Goal: Transaction & Acquisition: Purchase product/service

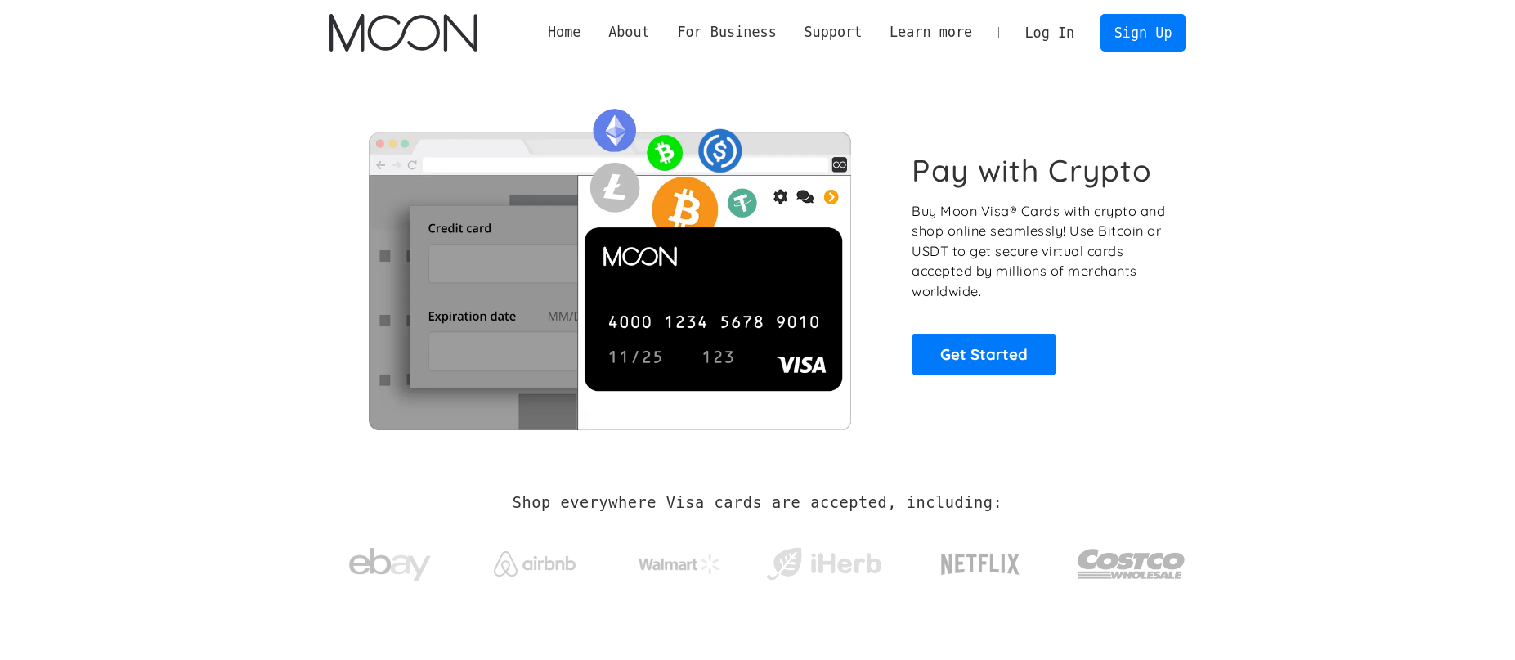
click at [1050, 35] on link "Log In" at bounding box center [1049, 33] width 77 height 36
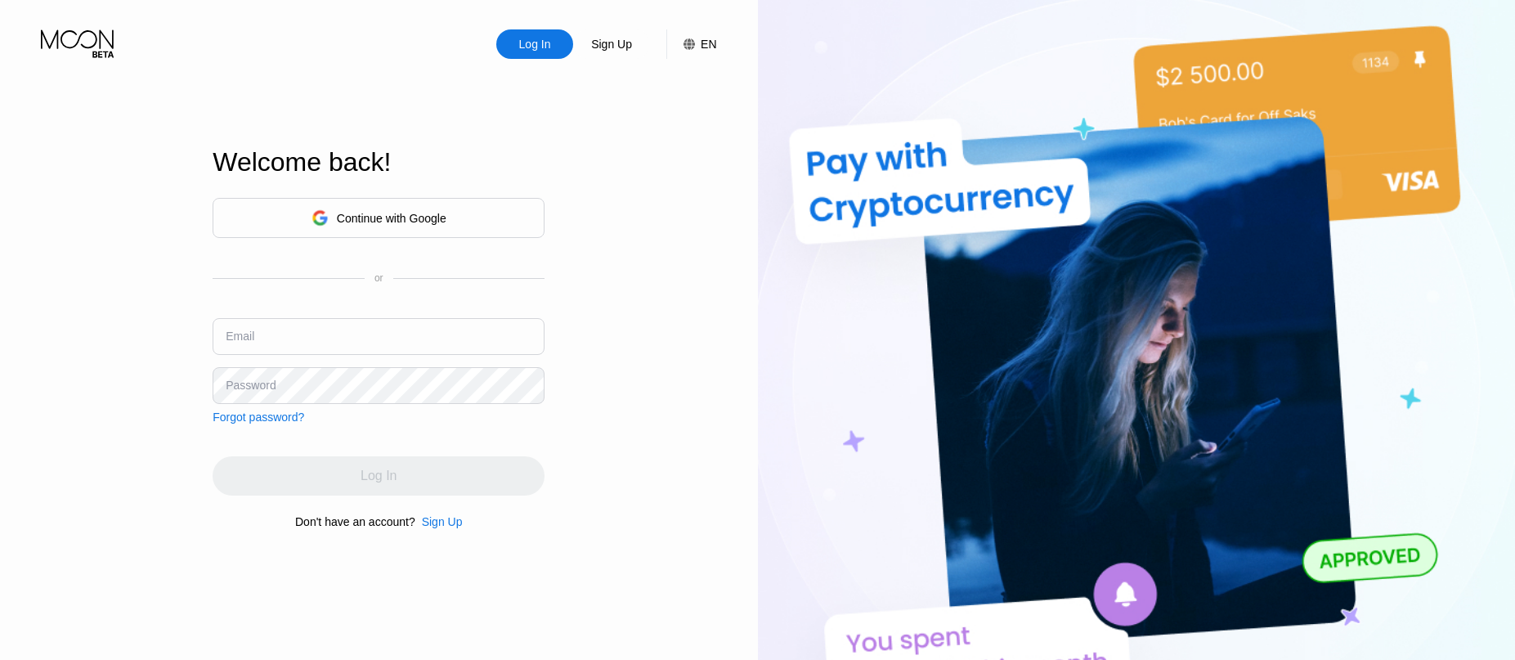
click at [389, 216] on div "Continue with Google" at bounding box center [392, 218] width 110 height 13
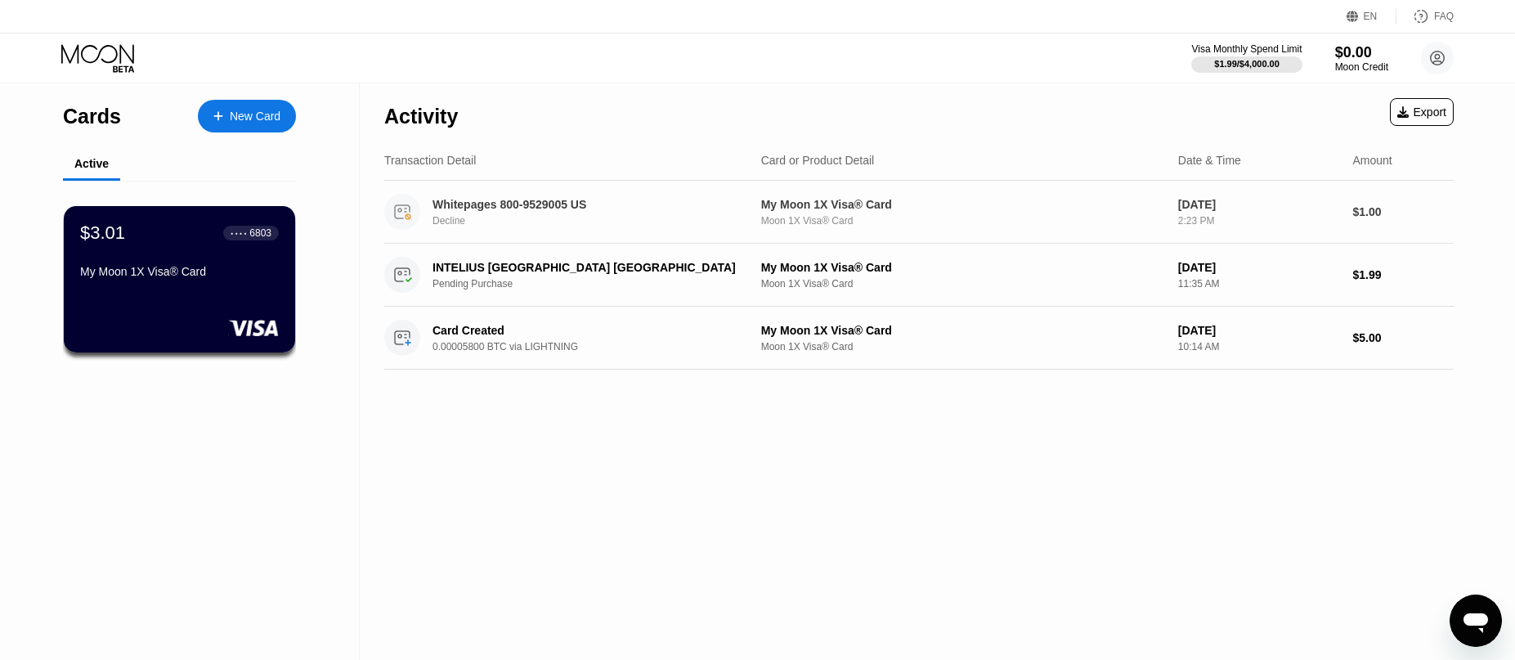
click at [960, 224] on div "Moon 1X Visa® Card" at bounding box center [963, 220] width 404 height 11
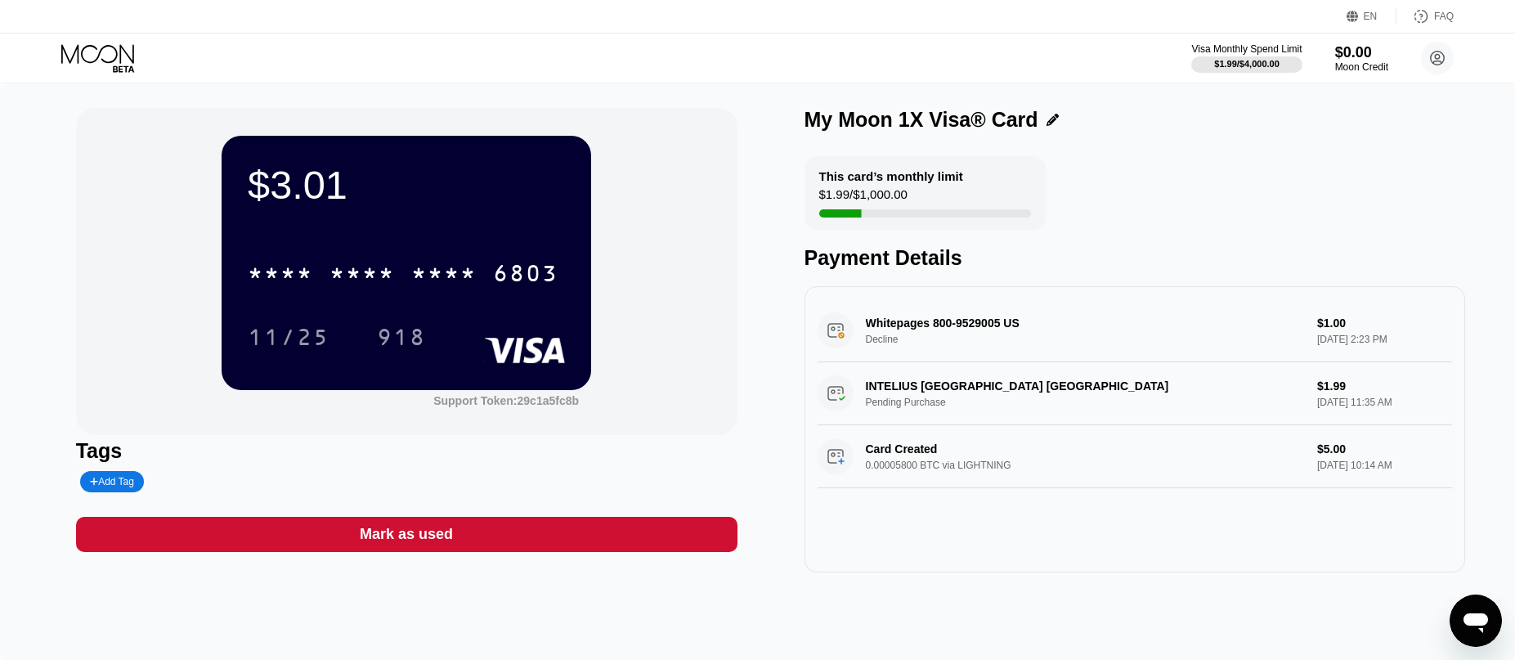
click at [1235, 338] on div "Whitepages 800-9529005 US Decline $1.00 Sep 24, 2025 2:23 PM" at bounding box center [1134, 330] width 635 height 63
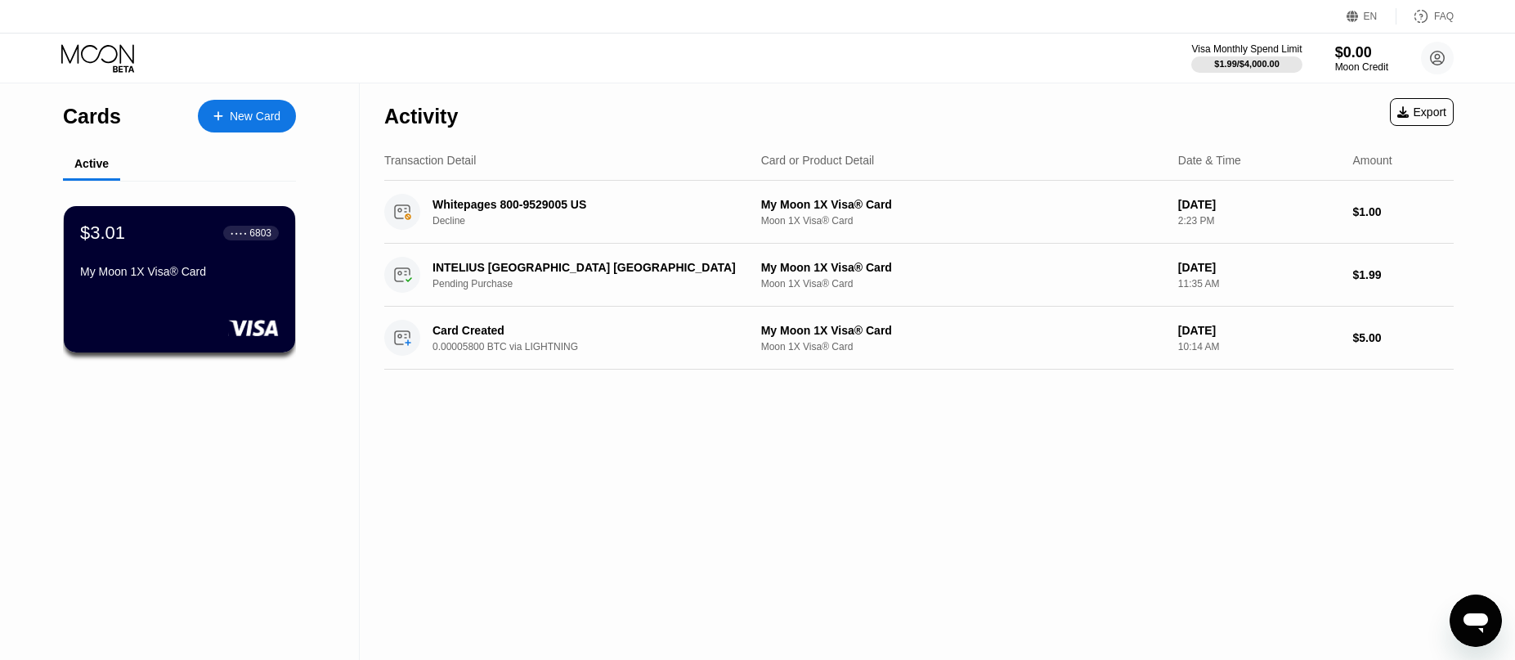
click at [255, 118] on div "New Card" at bounding box center [255, 117] width 51 height 14
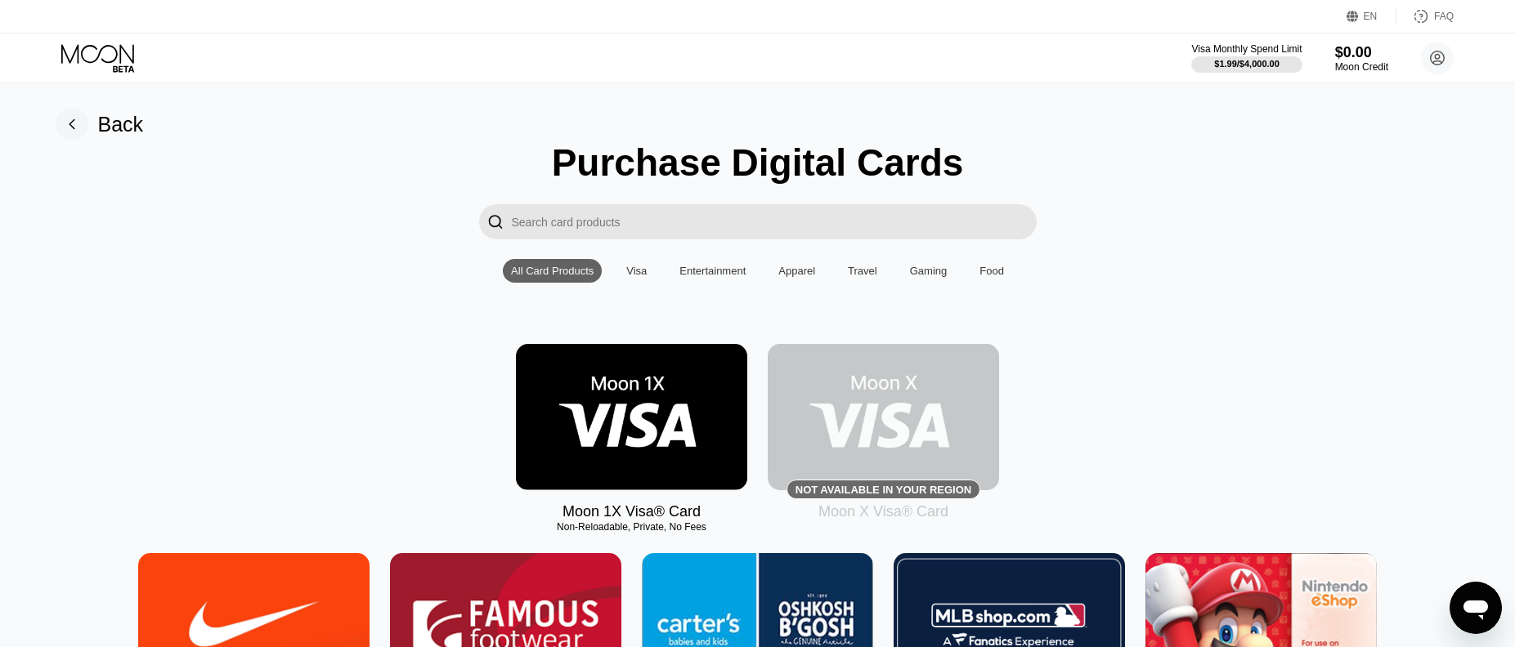
click at [694, 404] on img at bounding box center [631, 417] width 231 height 146
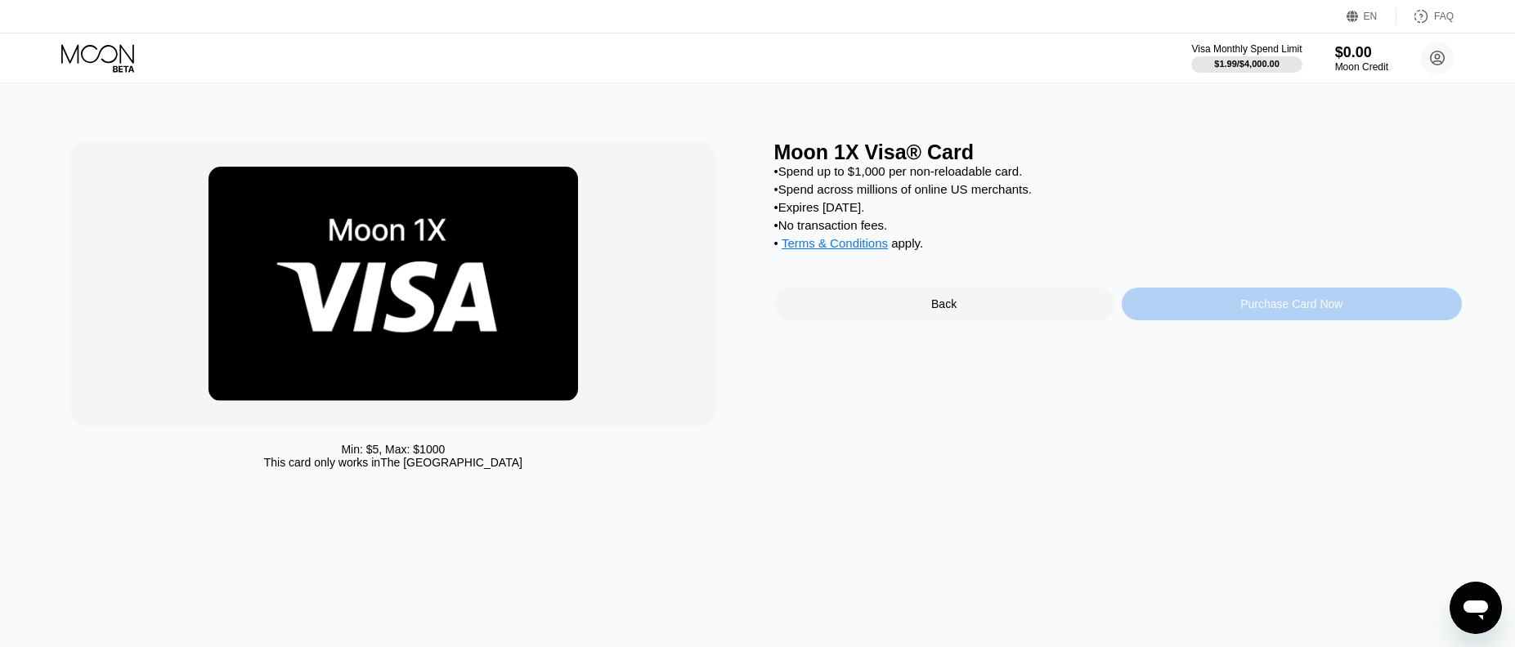
click at [1235, 314] on div "Purchase Card Now" at bounding box center [1292, 304] width 340 height 33
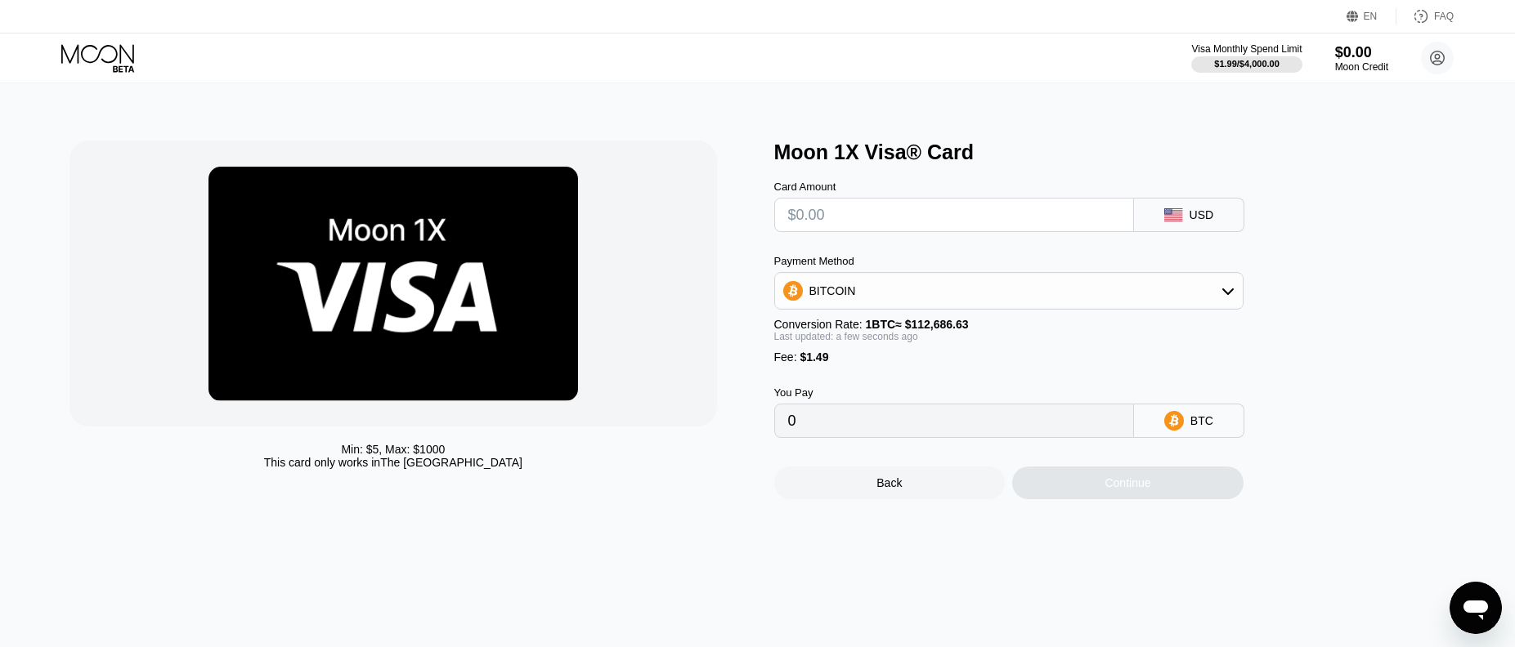
click at [862, 224] on input "text" at bounding box center [954, 215] width 332 height 33
type input "$5"
type input "0.00005760"
type input "$5"
click at [1232, 295] on icon at bounding box center [1227, 292] width 11 height 7
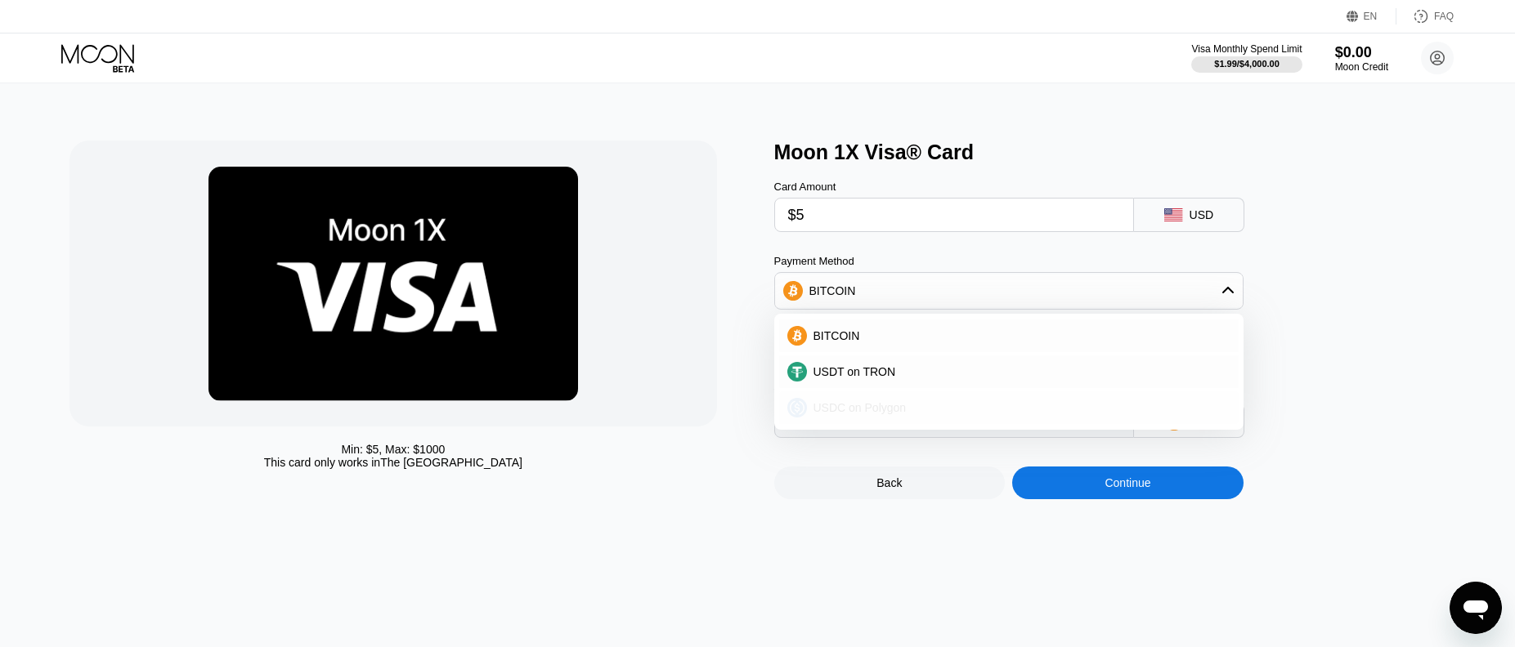
click at [916, 414] on div "USDC on Polygon" at bounding box center [1018, 407] width 423 height 13
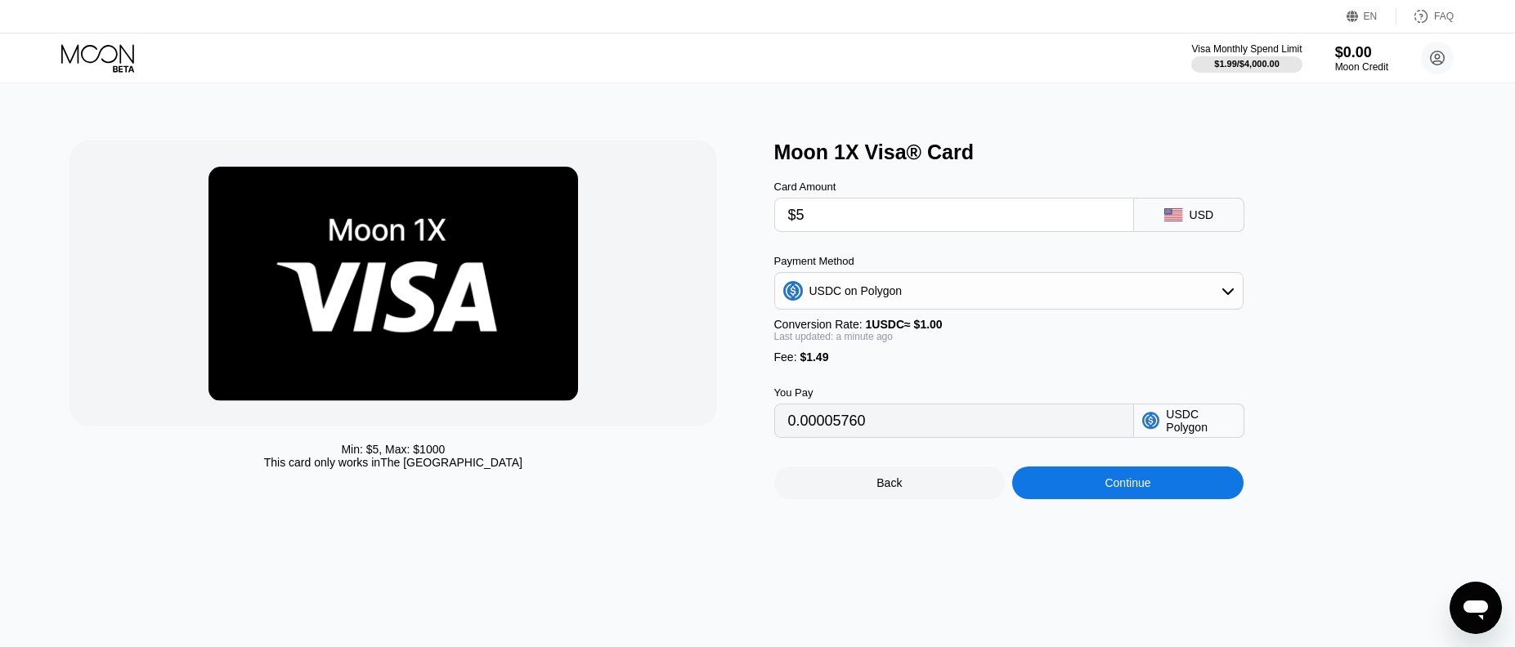
type input "6.49000000"
click at [1089, 499] on div "Continue" at bounding box center [1127, 483] width 231 height 33
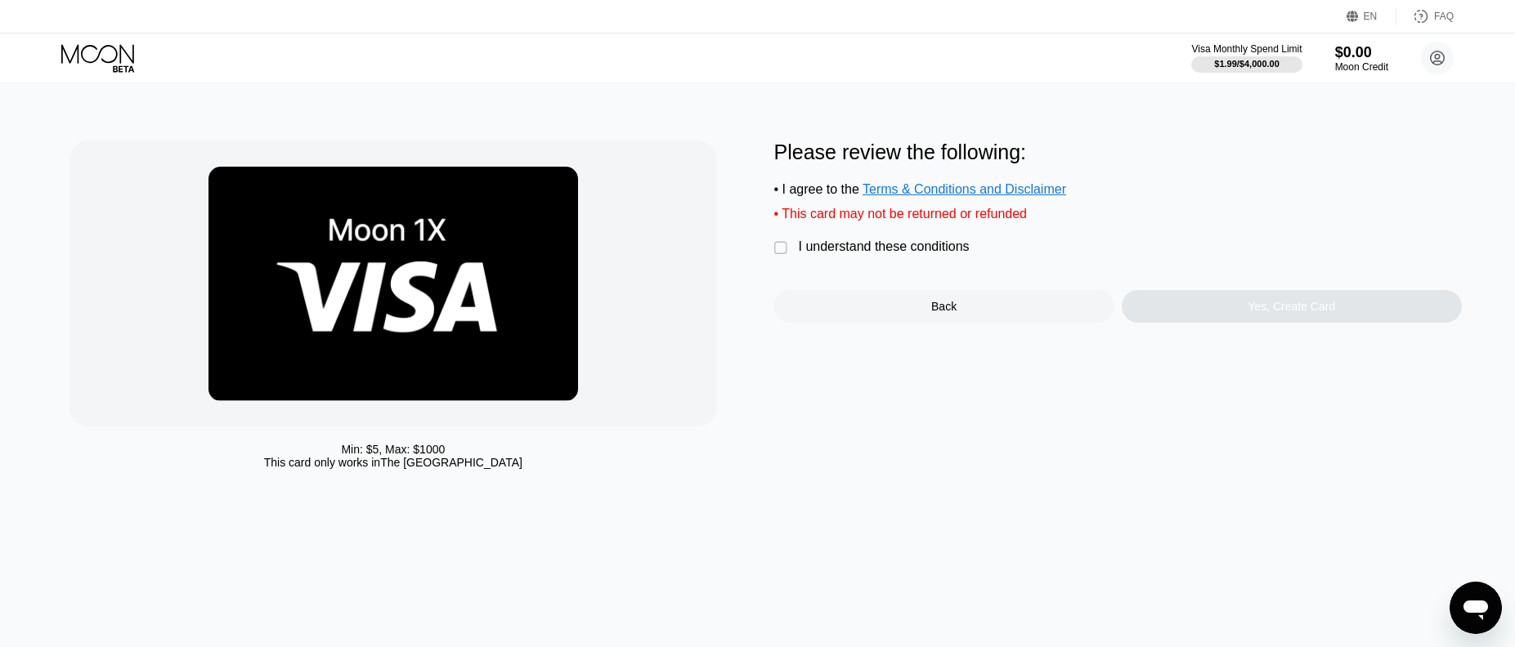
click at [766, 259] on div "Min: $ 5 , Max: $ 1000 This card only works in The United States Please review …" at bounding box center [757, 309] width 1376 height 337
click at [779, 257] on div "" at bounding box center [782, 248] width 16 height 16
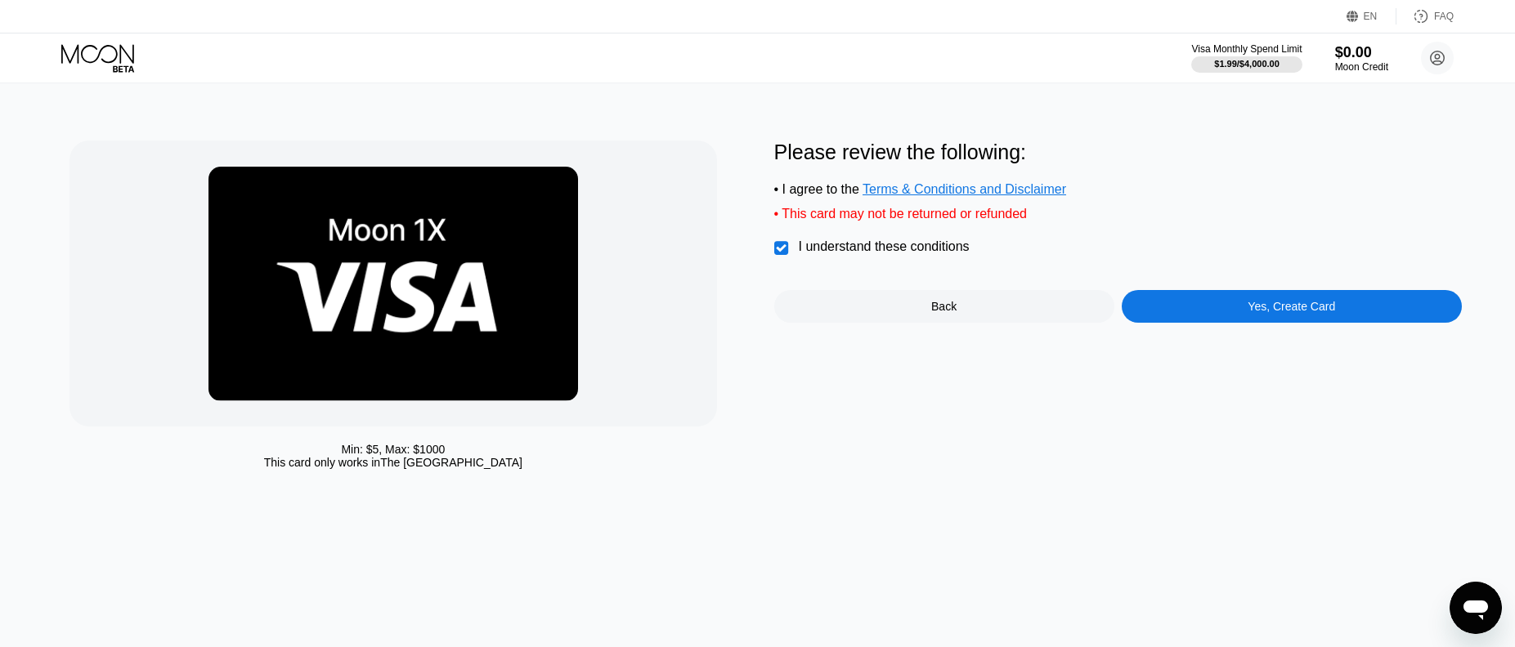
click at [1338, 320] on div "Yes, Create Card" at bounding box center [1292, 306] width 340 height 33
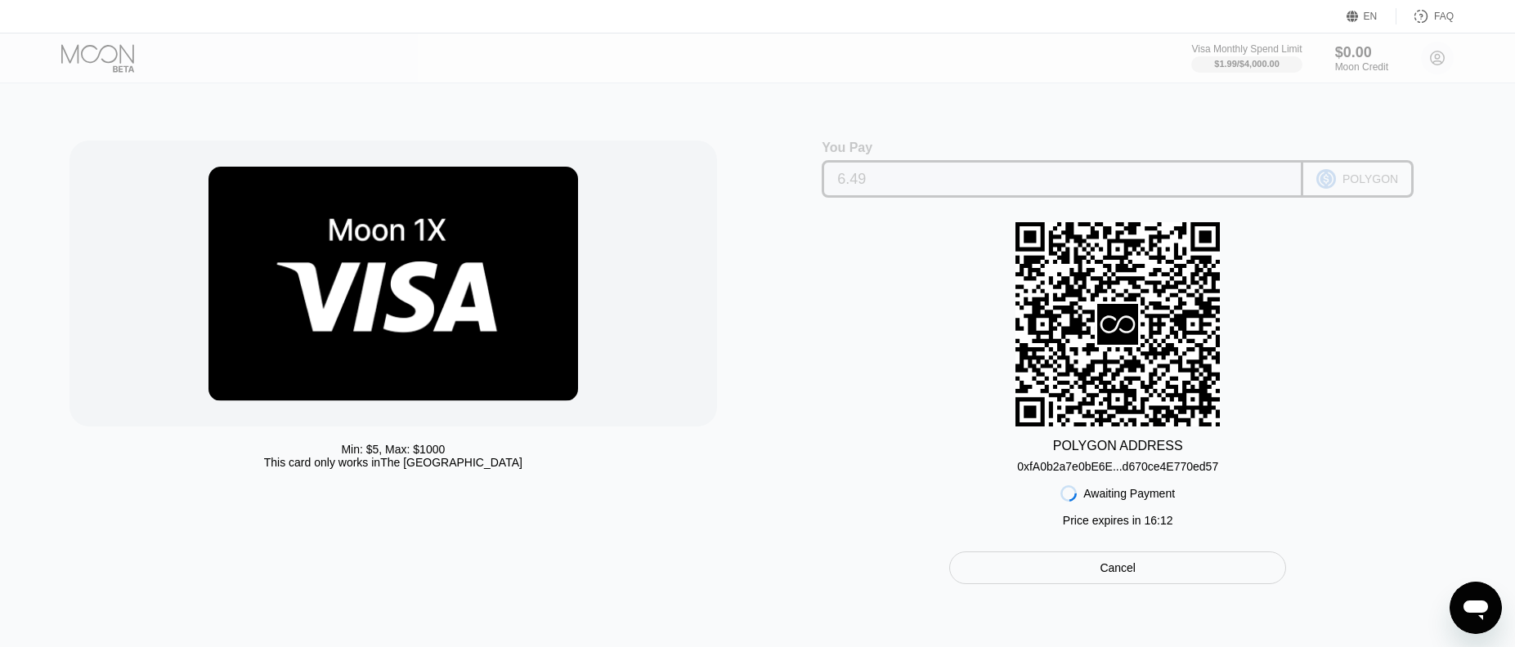
click at [875, 178] on input "6.49" at bounding box center [1062, 179] width 450 height 33
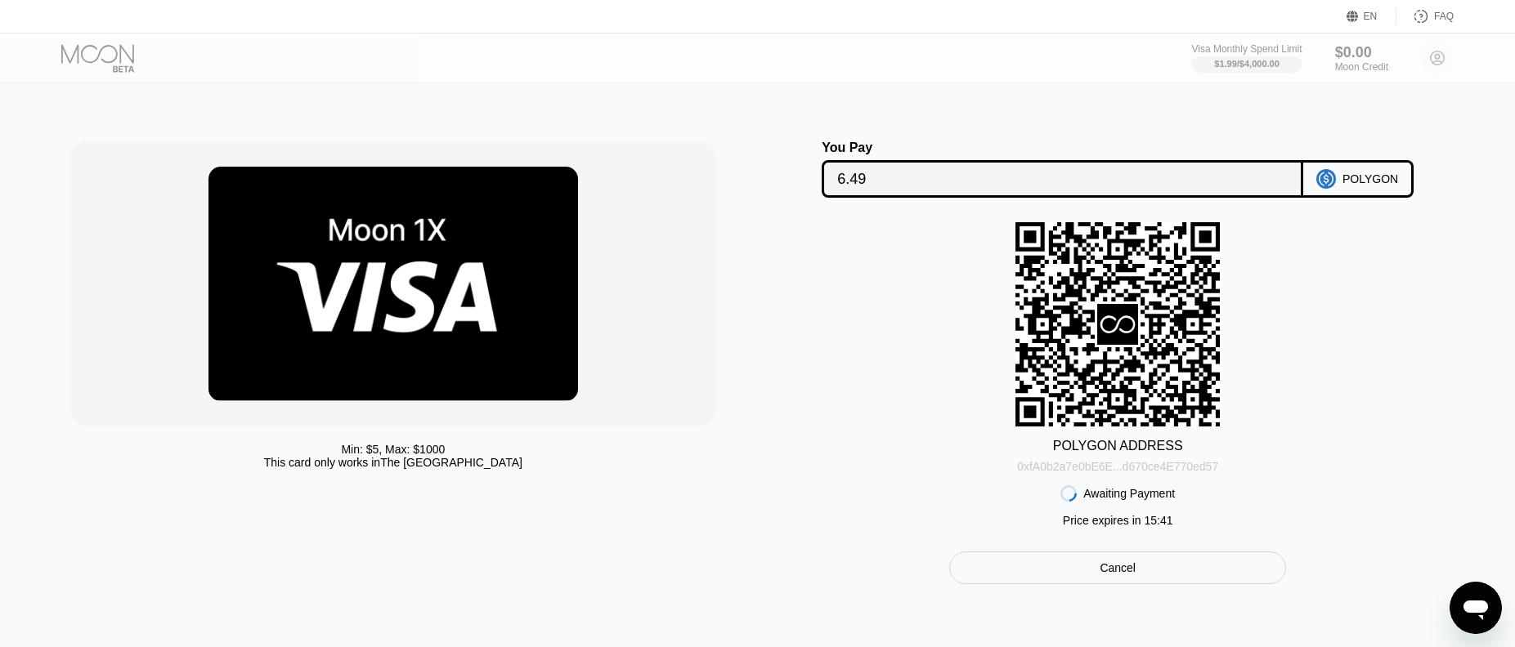
click at [1140, 467] on div "0xfA0b2a7e0bE6E...d670ce4E770ed57" at bounding box center [1117, 466] width 201 height 13
